Goal: Task Accomplishment & Management: Use online tool/utility

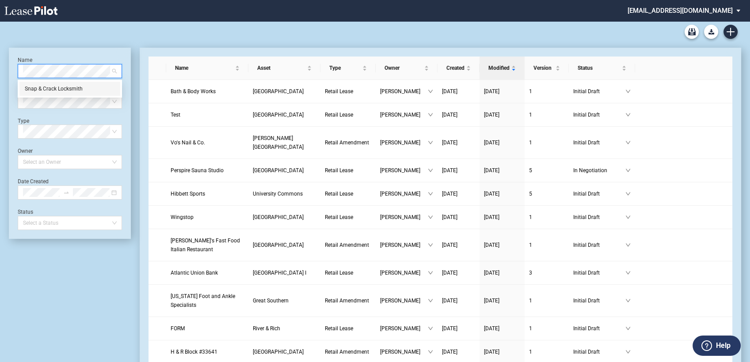
click at [46, 84] on div "Snap & Crack Locksmith" at bounding box center [70, 88] width 90 height 9
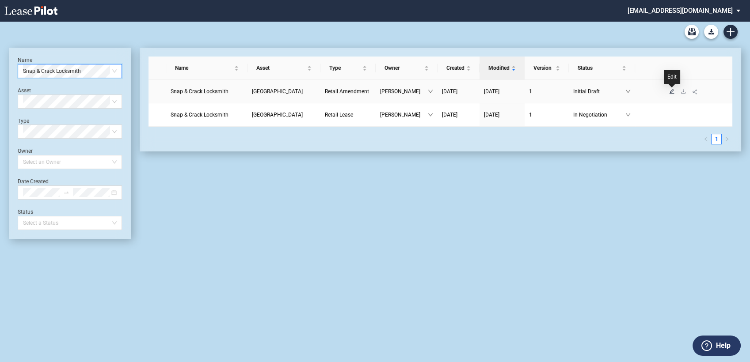
click at [672, 92] on icon "edit" at bounding box center [672, 91] width 5 height 5
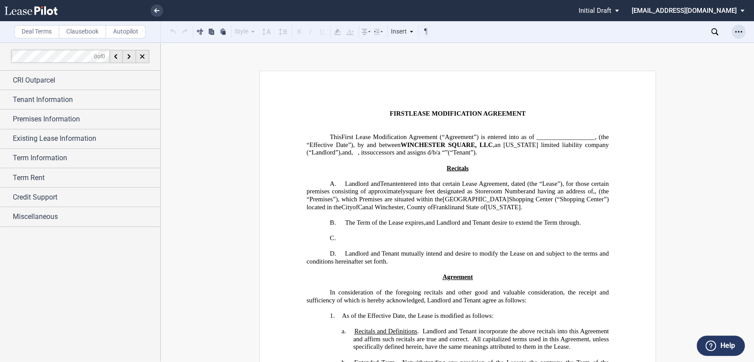
click at [742, 29] on icon "Open Lease options menu" at bounding box center [738, 31] width 7 height 7
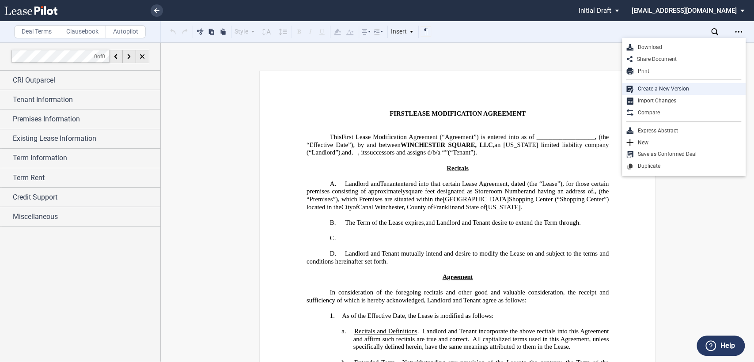
click at [651, 88] on div "Create a New Version" at bounding box center [688, 89] width 108 height 8
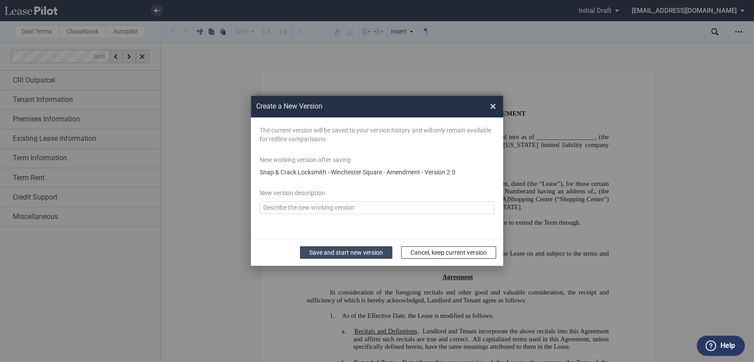
click at [359, 253] on button "Save and start new version" at bounding box center [346, 253] width 92 height 12
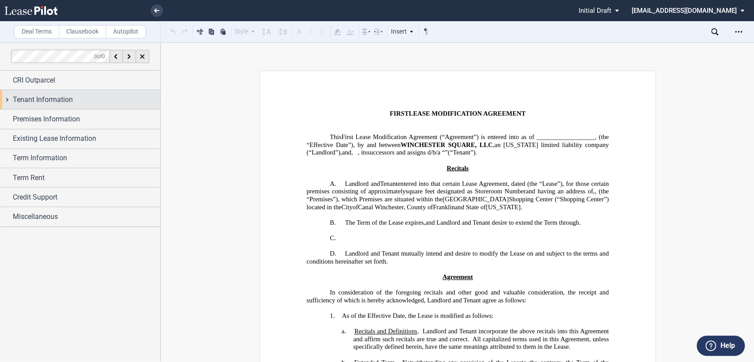
click at [8, 99] on div "Tenant Information" at bounding box center [80, 99] width 160 height 19
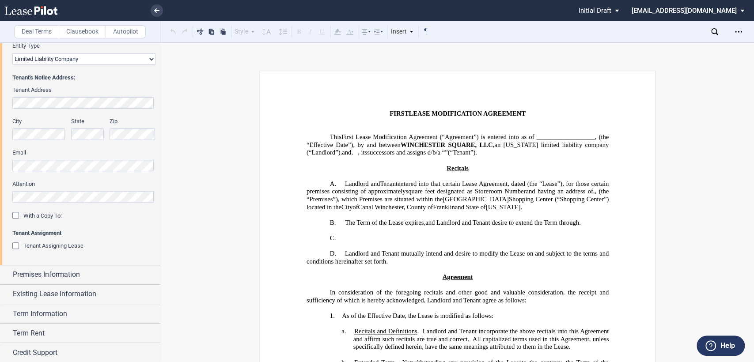
scroll to position [213, 0]
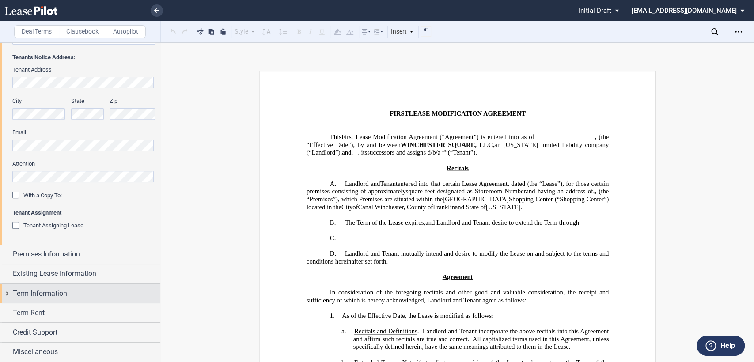
click at [9, 294] on div "Term Information" at bounding box center [80, 293] width 160 height 19
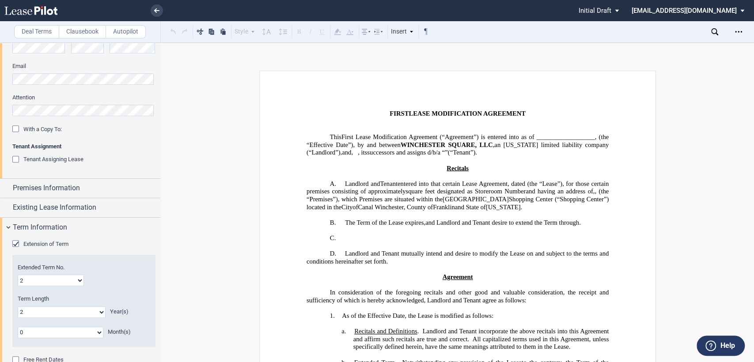
scroll to position [243, 0]
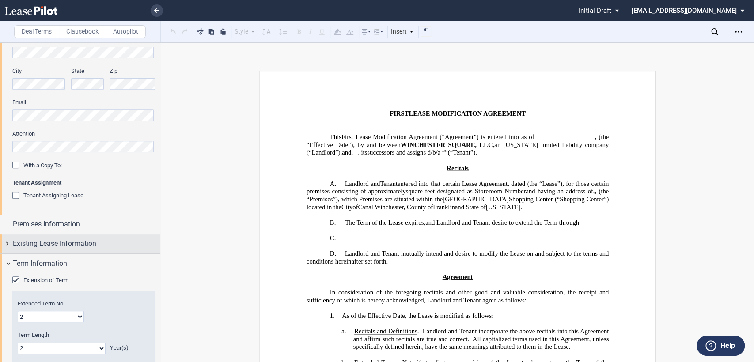
click at [7, 242] on div "Existing Lease Information" at bounding box center [80, 244] width 160 height 19
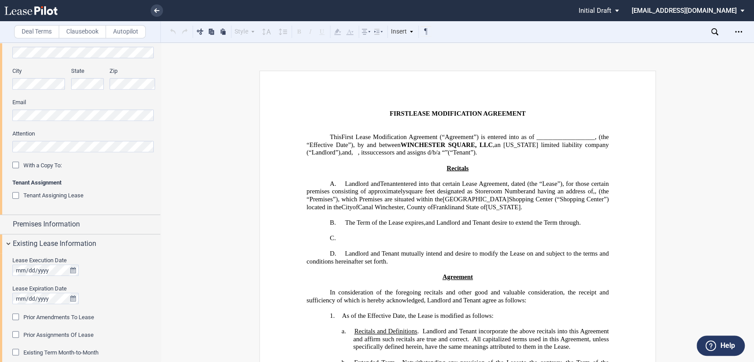
scroll to position [341, 0]
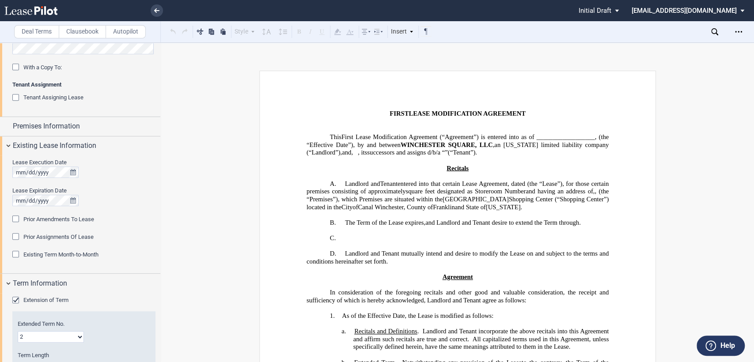
click at [14, 255] on div "Existing Term Month-to-Month" at bounding box center [16, 255] width 9 height 9
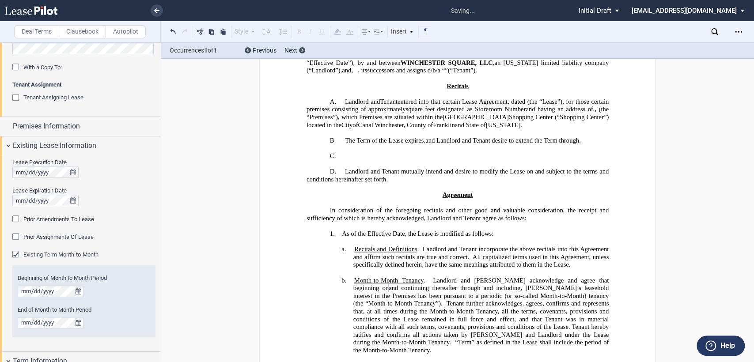
scroll to position [14, 0]
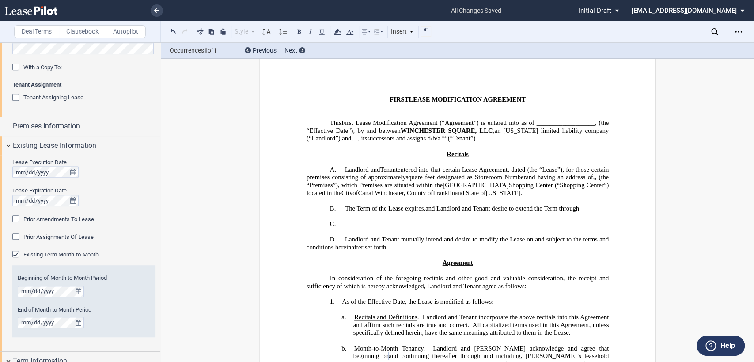
click at [421, 213] on span "The Term of the Lease expires" at bounding box center [384, 209] width 79 height 8
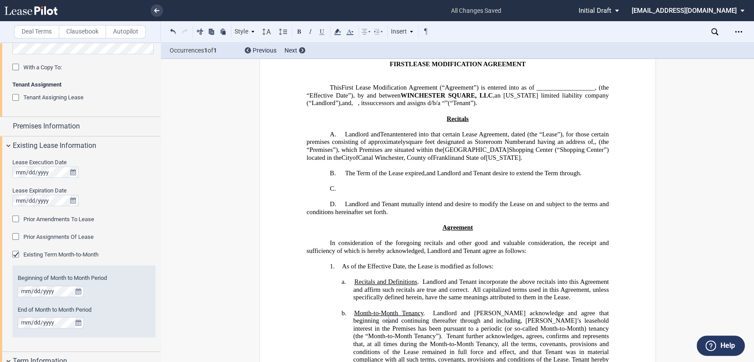
scroll to position [0, 0]
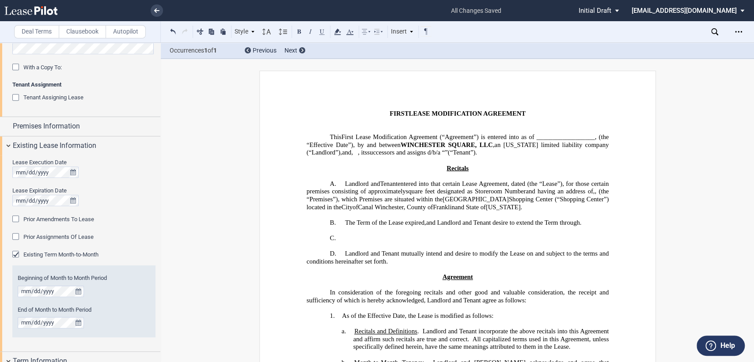
click at [367, 156] on span "successors and assigns d/b/a" at bounding box center [403, 153] width 73 height 8
drag, startPoint x: 339, startPoint y: 156, endPoint x: 392, endPoint y: 206, distance: 72.8
click at [442, 156] on span at bounding box center [443, 153] width 2 height 8
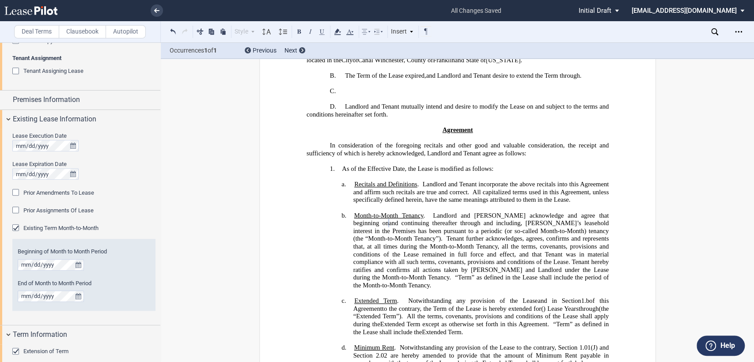
scroll to position [390, 0]
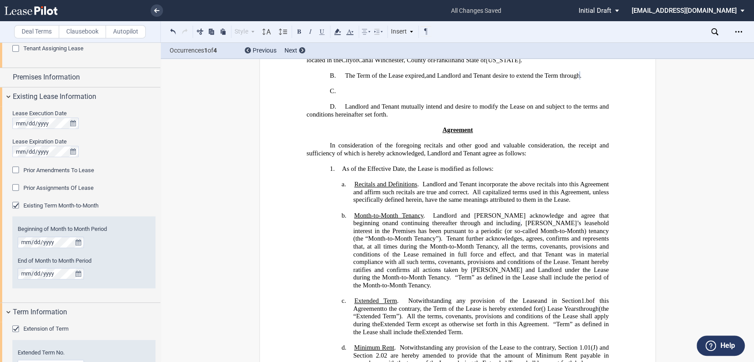
click at [396, 134] on h1 "Agreement" at bounding box center [457, 130] width 302 height 8
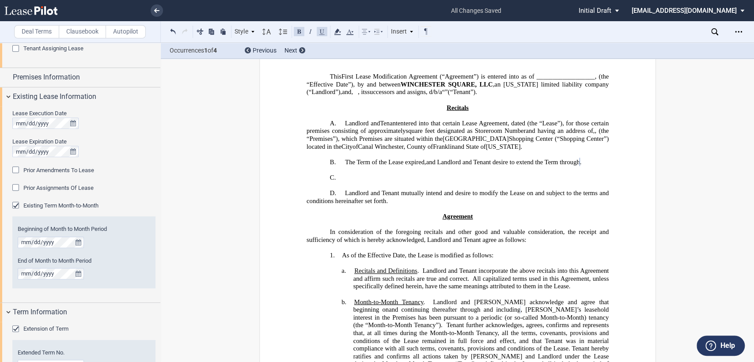
scroll to position [49, 0]
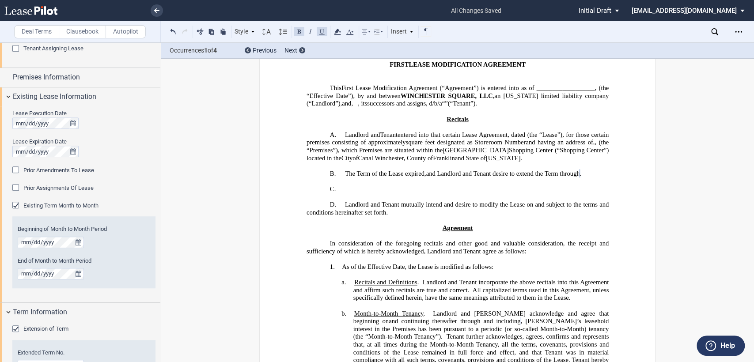
click at [473, 178] on span "and Landlord and Tenant desire to extend the Term through" at bounding box center [503, 174] width 154 height 8
click at [78, 34] on label "Clausebook" at bounding box center [82, 31] width 47 height 13
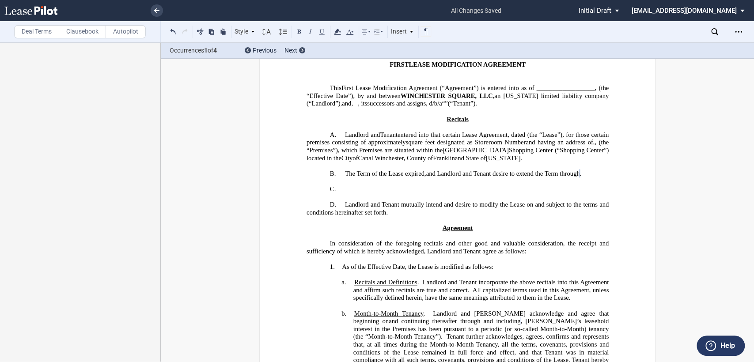
click at [34, 32] on label "Deal Terms" at bounding box center [36, 31] width 45 height 13
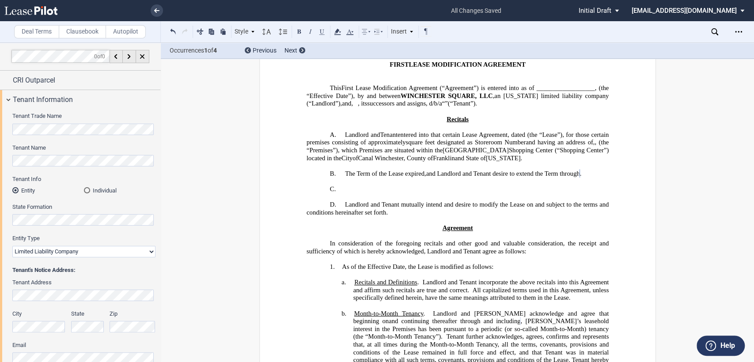
click at [473, 178] on span "and Landlord and Tenant desire to extend the Term through" at bounding box center [503, 174] width 154 height 8
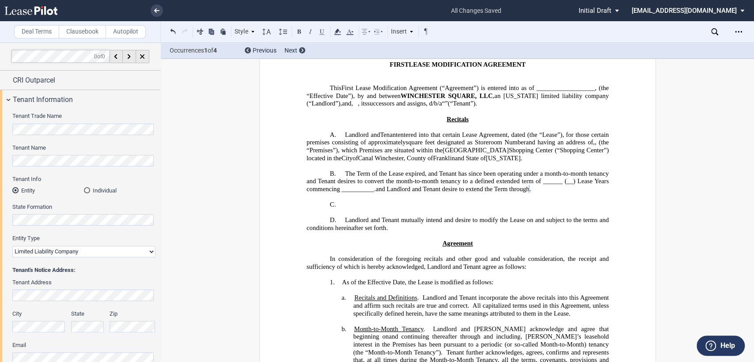
drag, startPoint x: 586, startPoint y: 188, endPoint x: 616, endPoint y: 191, distance: 29.8
click at [587, 188] on span "and Tenant has since been operating under a month-to-month tenancy and Tenant d…" at bounding box center [458, 181] width 304 height 23
click at [373, 193] on span "and Tenant has since been operating under a month-to-month tenancy and Tenant d…" at bounding box center [458, 181] width 304 height 23
click at [545, 194] on h2 "B. The Term of the Lease expired ﻿ ﻿, ﻿ and Tenant has since been operating und…" at bounding box center [457, 181] width 302 height 23
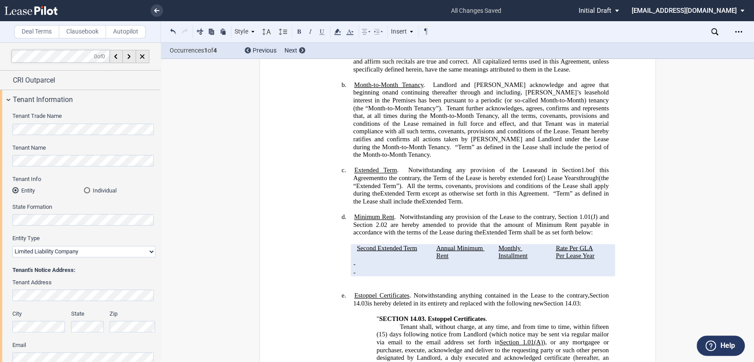
scroll to position [294, 0]
click at [581, 171] on link "1" at bounding box center [582, 170] width 3 height 8
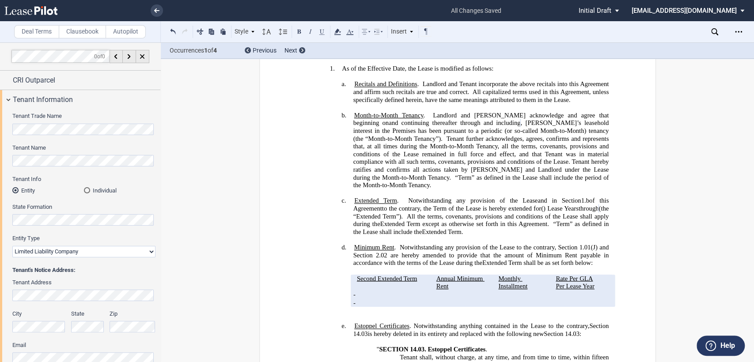
click at [584, 202] on span "." at bounding box center [585, 201] width 2 height 8
click at [348, 216] on div "!!SET_LEVEL_2!! !!Heading 4!! c. Extended Term . As consideration for the Reduc…" at bounding box center [457, 220] width 302 height 47
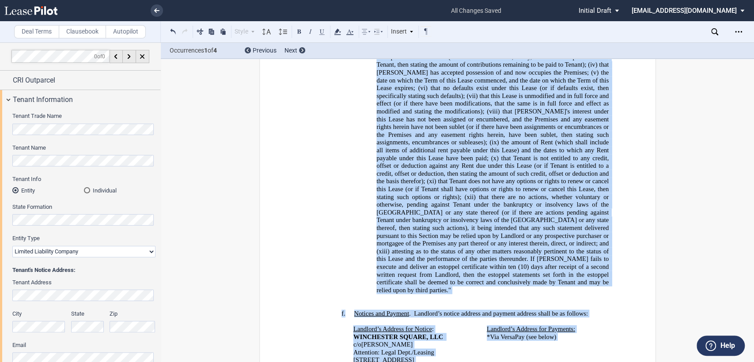
scroll to position [694, 0]
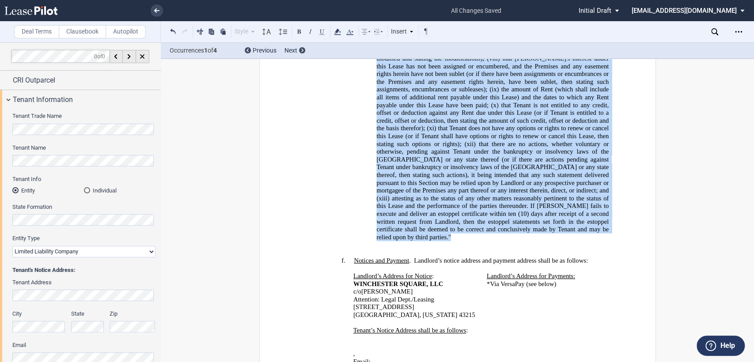
drag, startPoint x: 366, startPoint y: 208, endPoint x: 548, endPoint y: 221, distance: 181.7
click at [548, 221] on div "!!SET_LEVEL_2!! !!Heading 4!! e. Estoppel Certificates . Notwithstanding anythi…" at bounding box center [457, 70] width 302 height 358
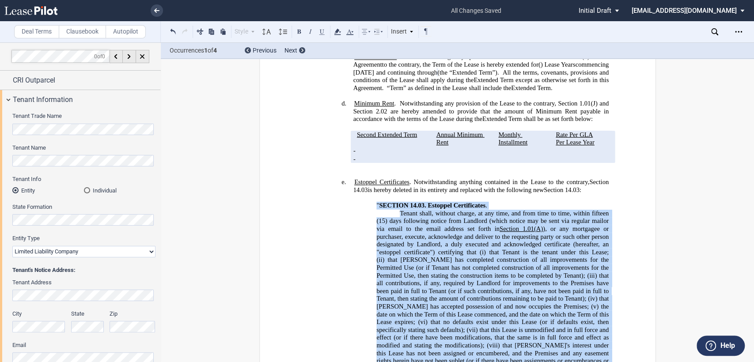
scroll to position [400, 0]
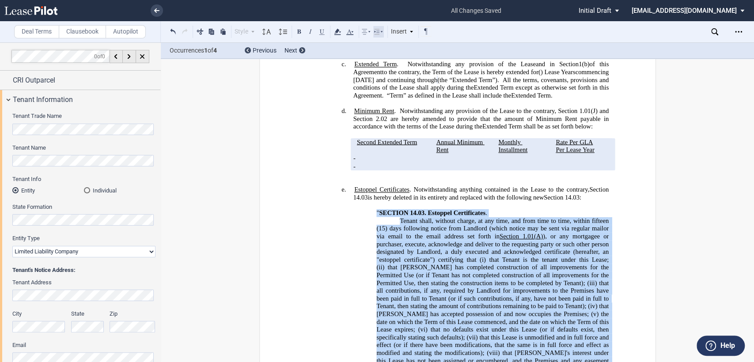
click at [382, 31] on use at bounding box center [378, 31] width 8 height 5
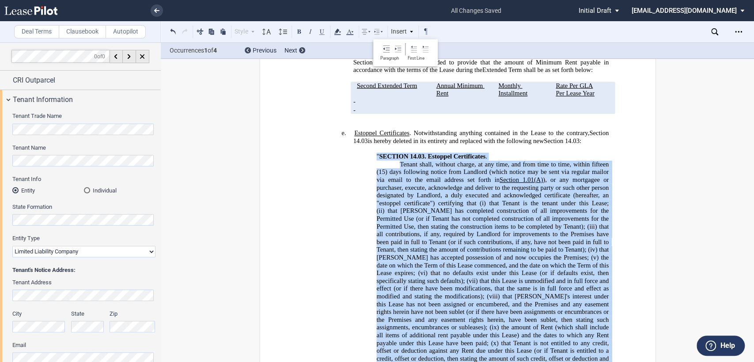
scroll to position [456, 0]
click at [388, 48] on use at bounding box center [386, 49] width 7 height 7
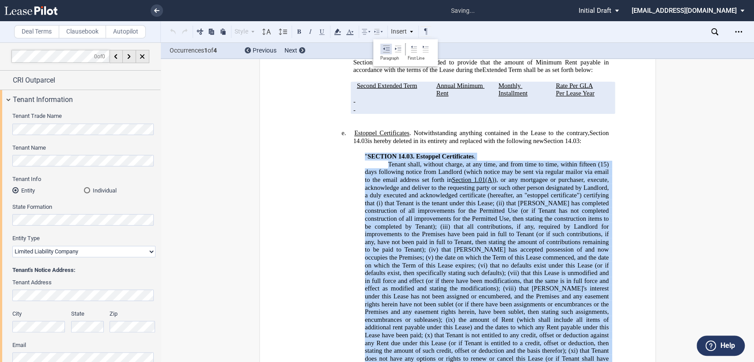
click at [388, 48] on use at bounding box center [386, 49] width 7 height 7
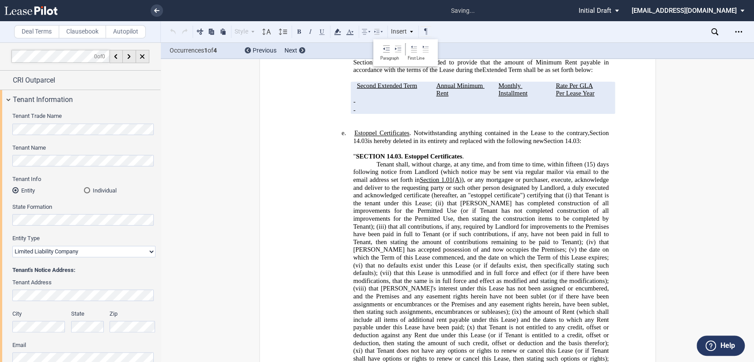
click at [331, 194] on div "!!SET_LEVEL_2!! !!Heading 4!! e. Estoppel Certificates . Notwithstanding anythi…" at bounding box center [457, 292] width 302 height 327
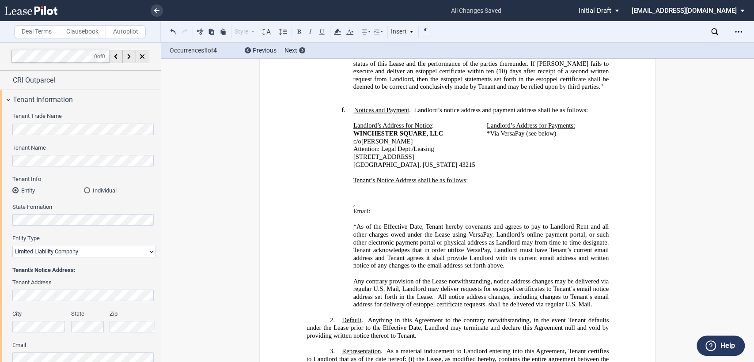
scroll to position [736, 0]
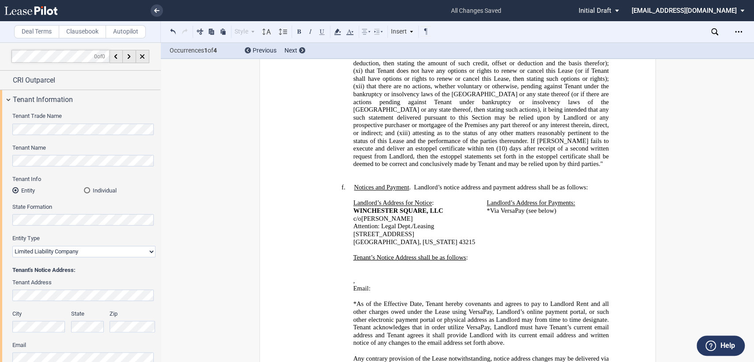
click at [306, 152] on div "!!SET_LEVEL_2!! !!Heading 4!! e. Estoppel Certificates . Notwithstanding anythi…" at bounding box center [457, 12] width 302 height 327
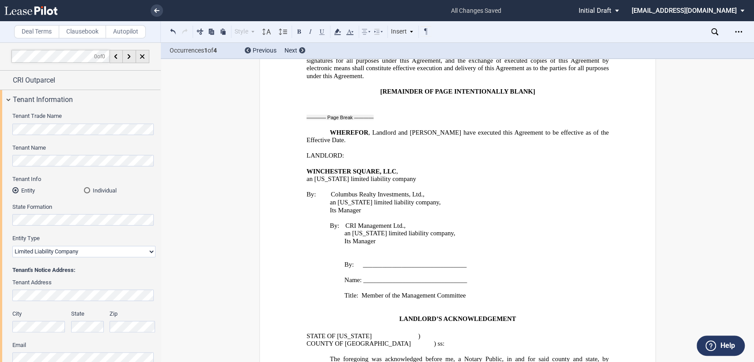
scroll to position [1326, 0]
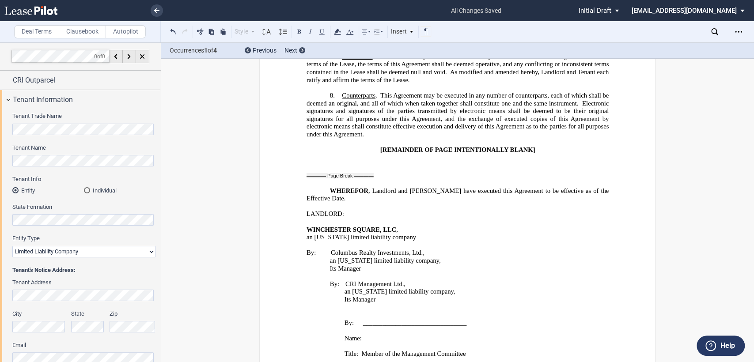
click at [469, 350] on p "Title: Member of the Management Committee" at bounding box center [485, 354] width 247 height 8
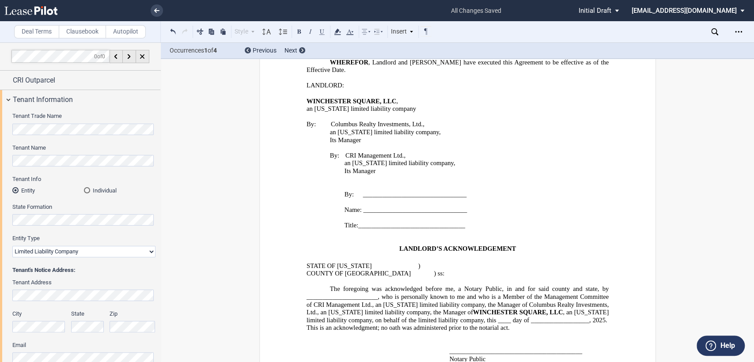
scroll to position [1473, 0]
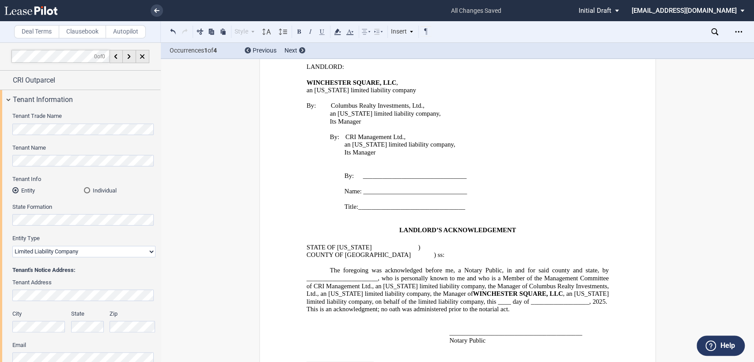
click at [496, 267] on span "The foregoing was acknowledged before me, a Notary Public, in and for said coun…" at bounding box center [458, 282] width 304 height 30
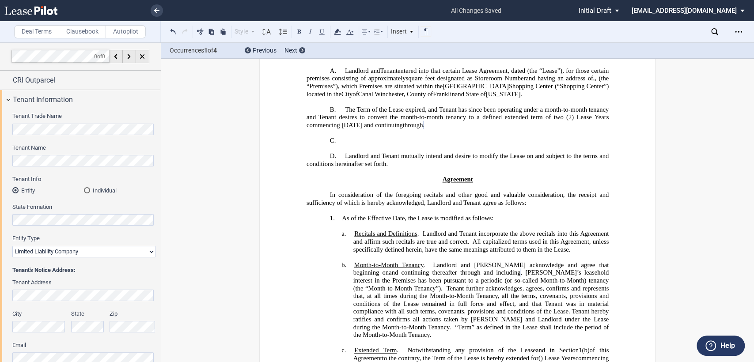
scroll to position [0, 0]
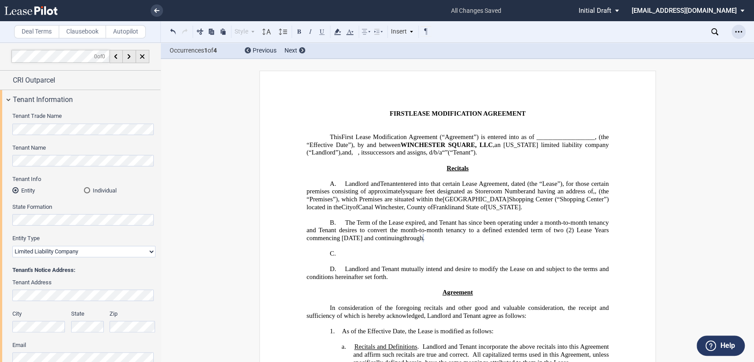
click at [739, 33] on icon "Open Lease options menu" at bounding box center [738, 31] width 7 height 7
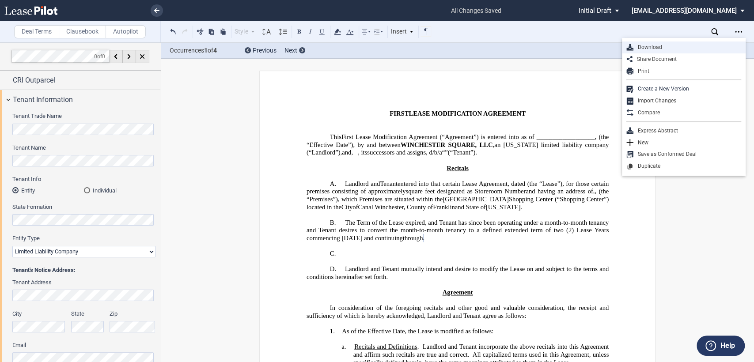
click at [647, 45] on div "Download" at bounding box center [688, 48] width 108 height 8
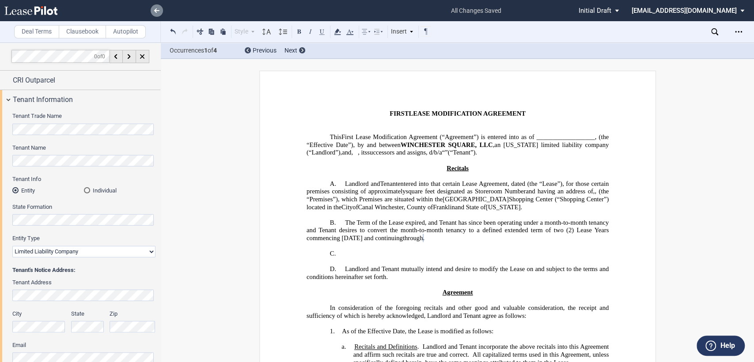
click at [152, 9] on link at bounding box center [157, 10] width 12 height 12
